Goal: Task Accomplishment & Management: Use online tool/utility

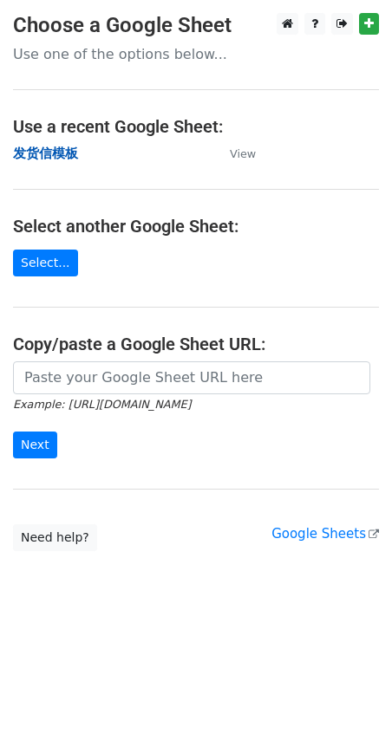
click at [71, 154] on strong "发货信模板" at bounding box center [45, 154] width 65 height 16
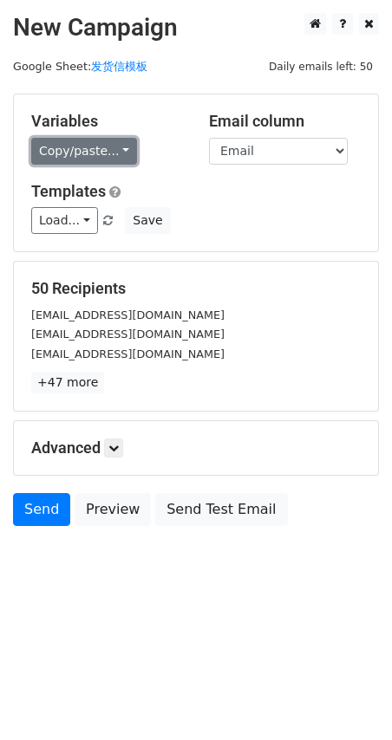
click at [70, 152] on link "Copy/paste..." at bounding box center [84, 151] width 106 height 27
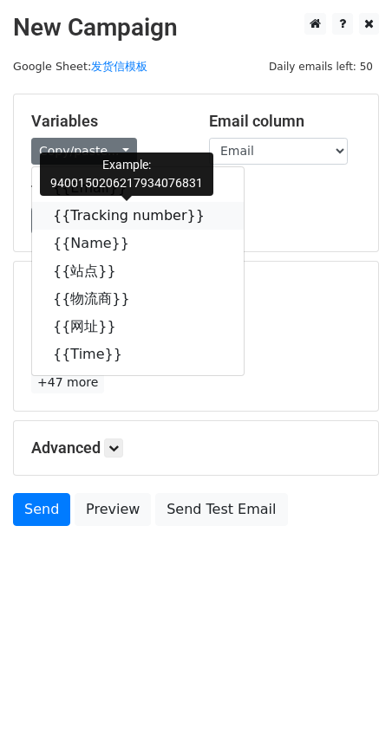
drag, startPoint x: 102, startPoint y: 222, endPoint x: 3, endPoint y: 237, distance: 100.9
click at [102, 221] on link "{{Tracking number}}" at bounding box center [137, 216] width 211 height 28
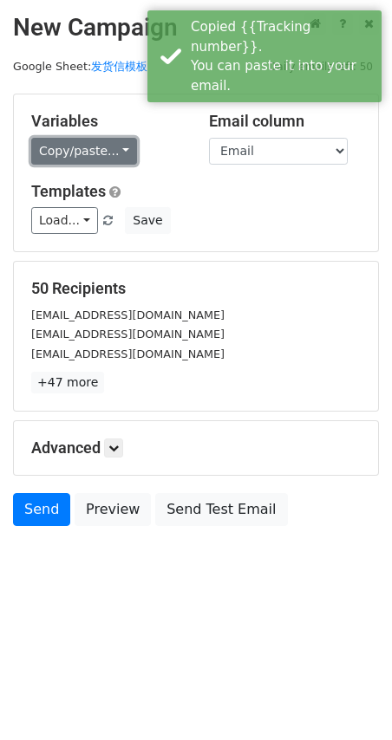
click at [81, 146] on link "Copy/paste..." at bounding box center [84, 151] width 106 height 27
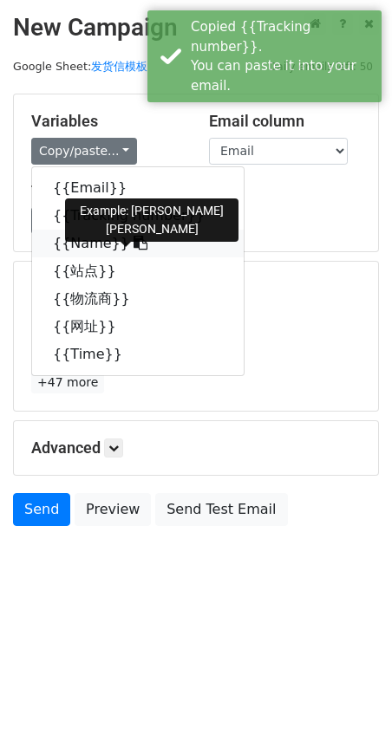
click at [99, 247] on link "{{Name}}" at bounding box center [137, 244] width 211 height 28
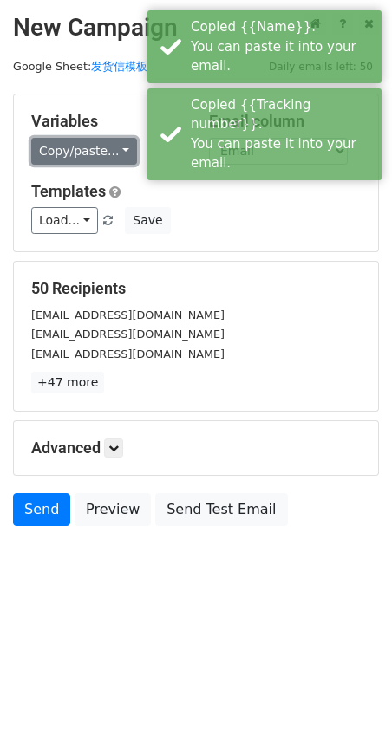
click at [56, 156] on link "Copy/paste..." at bounding box center [84, 151] width 106 height 27
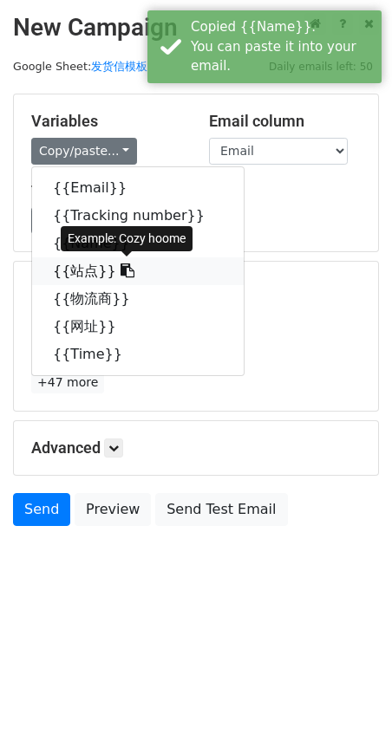
click at [80, 270] on link "{{站点}}" at bounding box center [137, 271] width 211 height 28
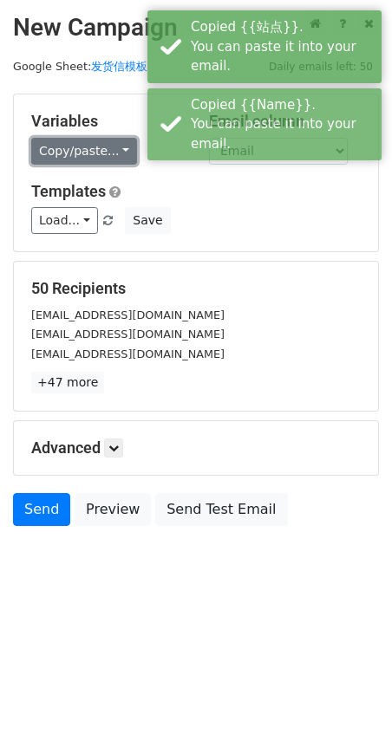
click at [68, 161] on link "Copy/paste..." at bounding box center [84, 151] width 106 height 27
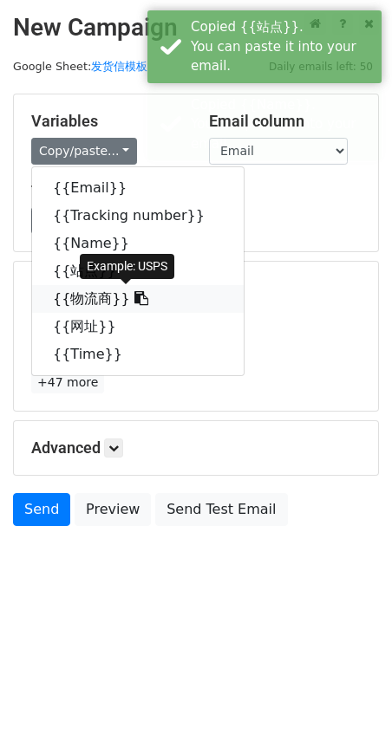
click at [81, 302] on link "{{物流商}}" at bounding box center [137, 299] width 211 height 28
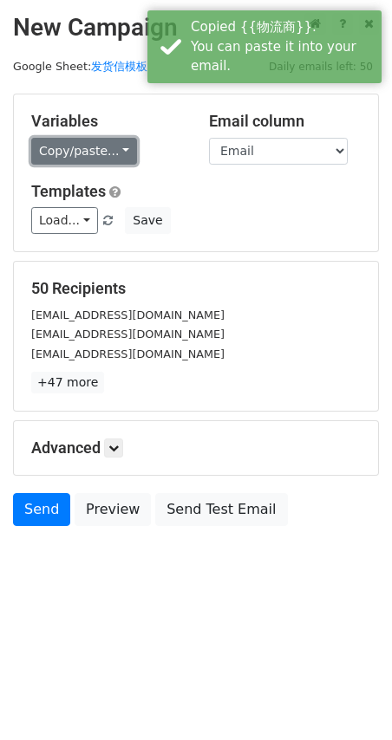
click at [105, 156] on link "Copy/paste..." at bounding box center [84, 151] width 106 height 27
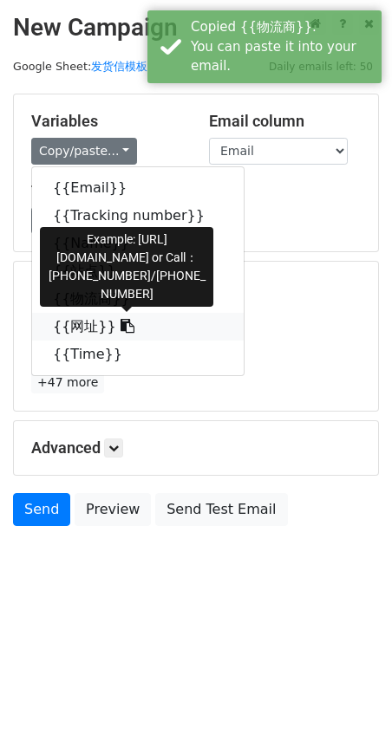
click at [85, 328] on link "{{网址}}" at bounding box center [137, 327] width 211 height 28
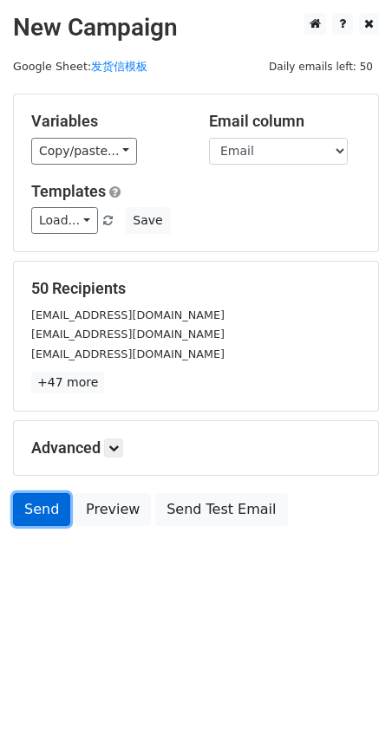
click at [43, 501] on link "Send" at bounding box center [41, 509] width 57 height 33
